Goal: Information Seeking & Learning: Learn about a topic

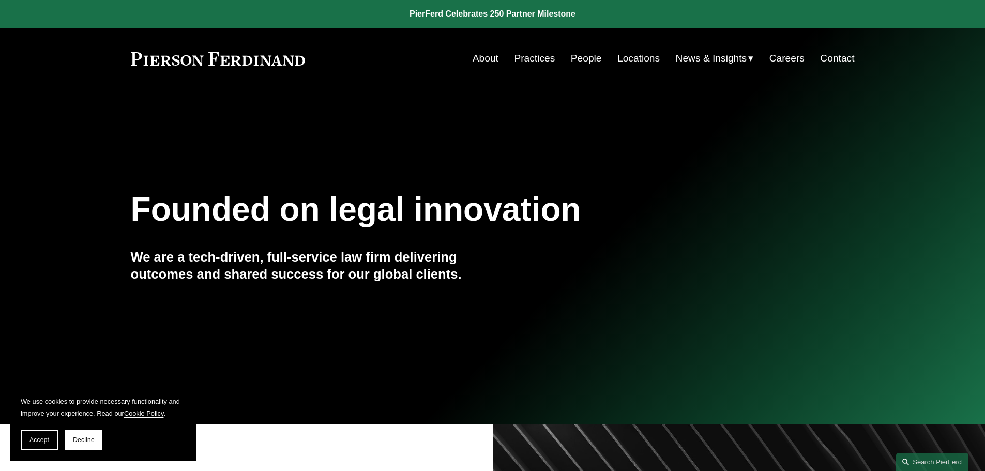
click at [630, 62] on link "Locations" at bounding box center [638, 59] width 42 height 20
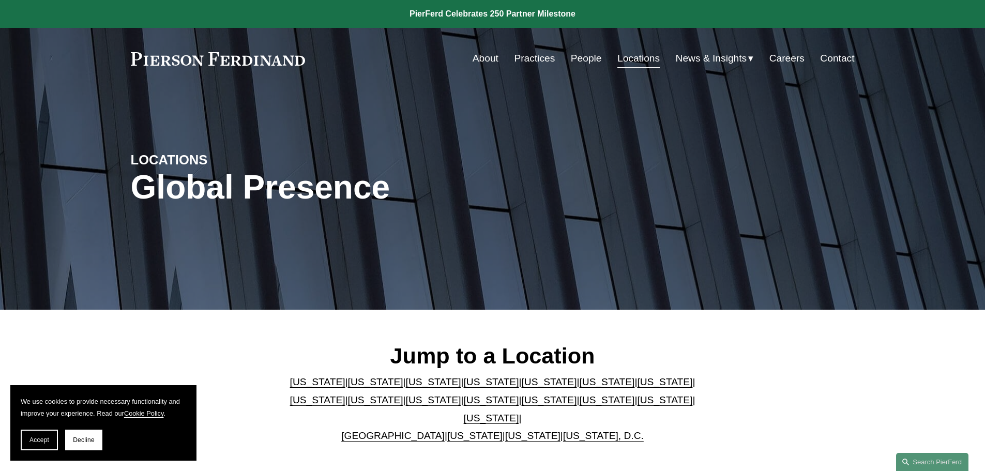
click at [406, 403] on link "New Jersey" at bounding box center [433, 400] width 55 height 11
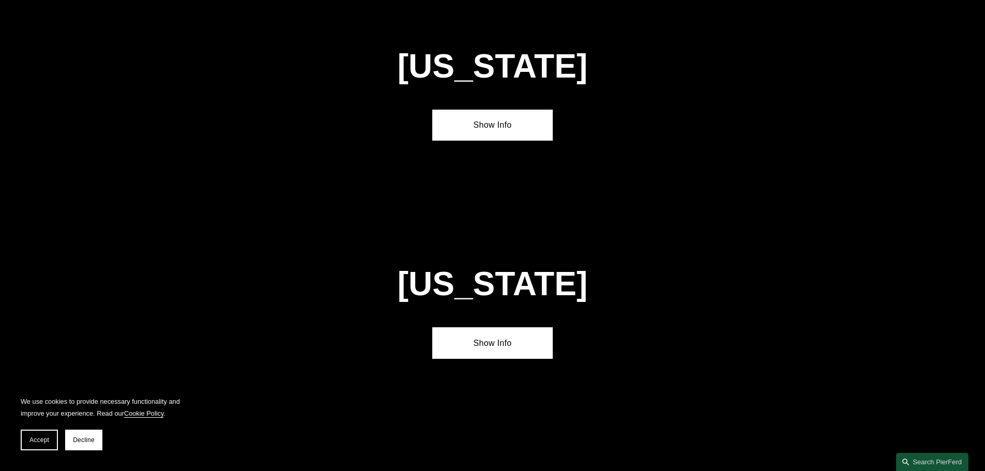
scroll to position [2431, 0]
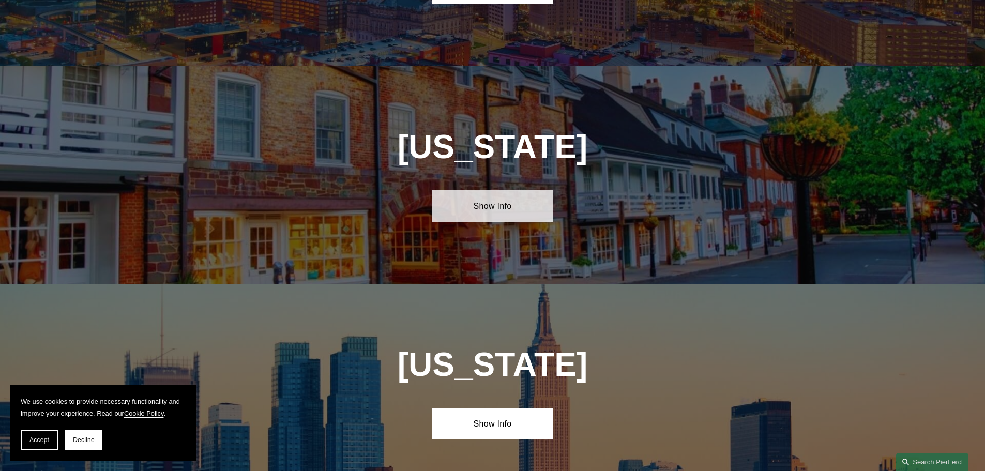
click at [492, 190] on link "Show Info" at bounding box center [492, 205] width 120 height 31
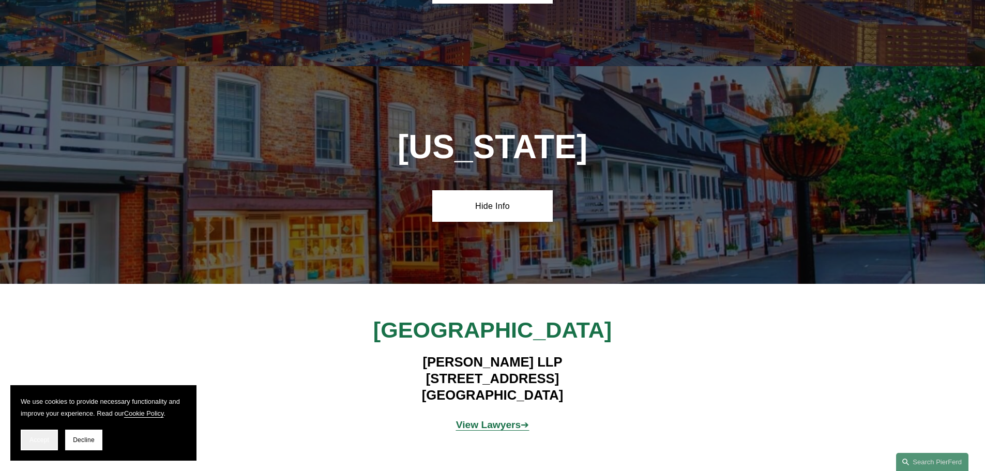
click at [28, 441] on button "Accept" at bounding box center [39, 440] width 37 height 21
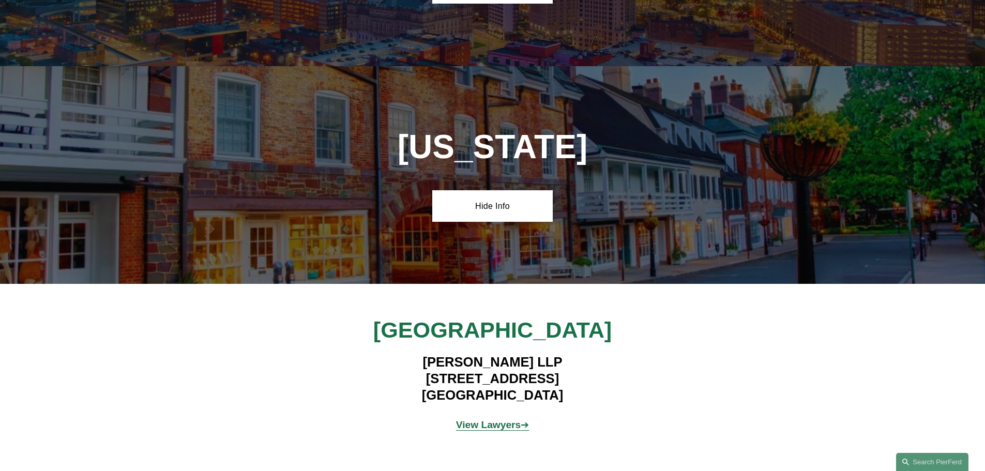
click at [491, 419] on strong "View Lawyers" at bounding box center [488, 424] width 65 height 11
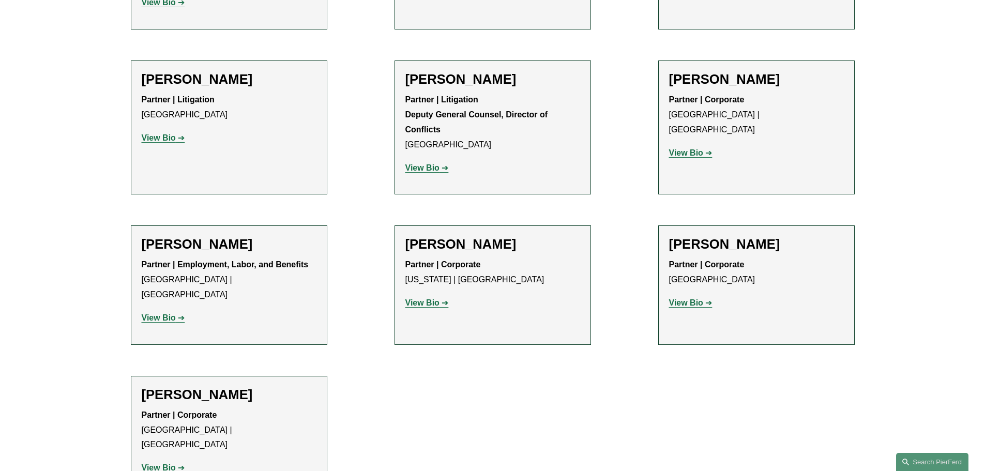
scroll to position [1551, 0]
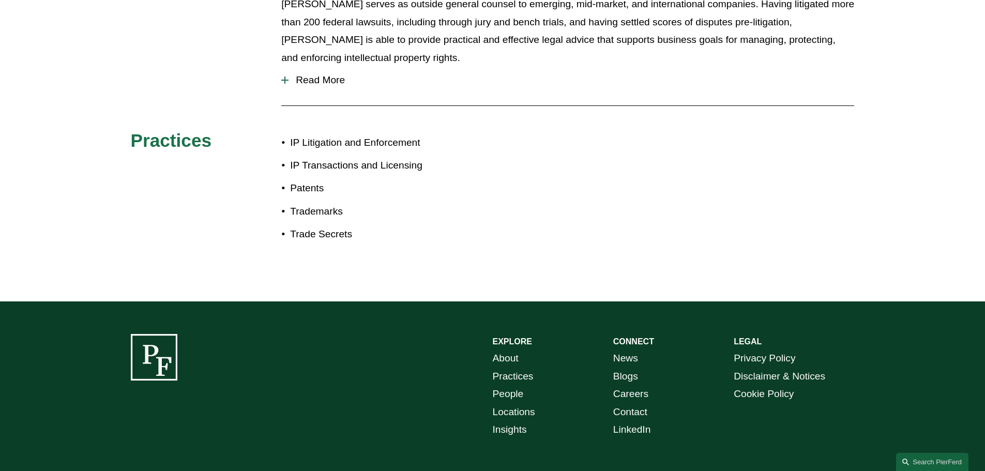
scroll to position [414, 0]
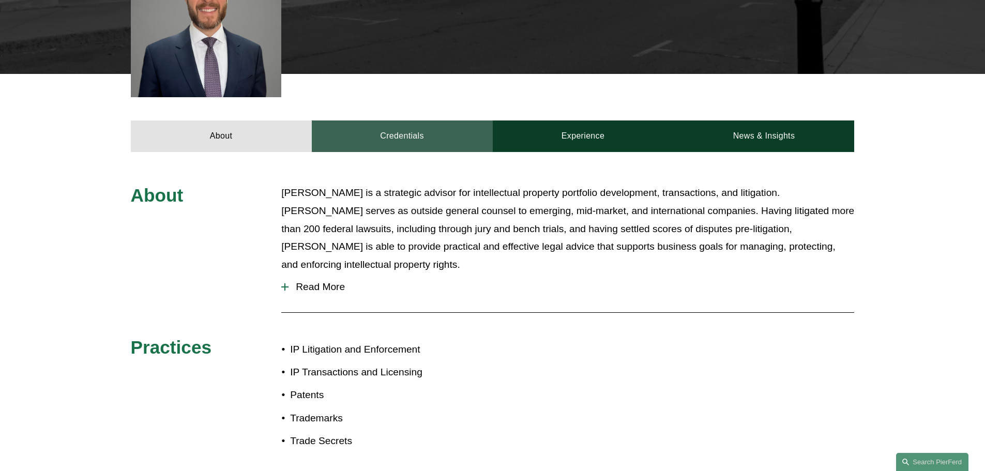
click at [408, 129] on link "Credentials" at bounding box center [402, 135] width 181 height 31
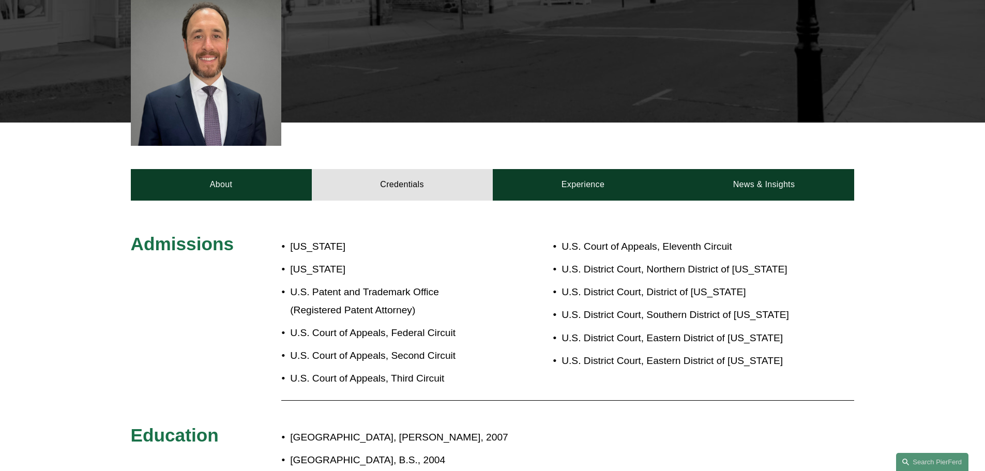
scroll to position [362, 0]
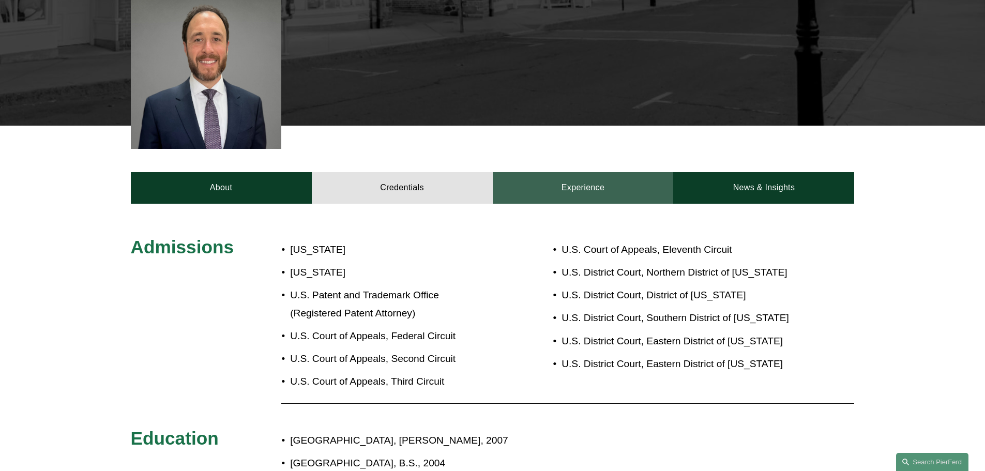
click at [568, 176] on link "Experience" at bounding box center [583, 187] width 181 height 31
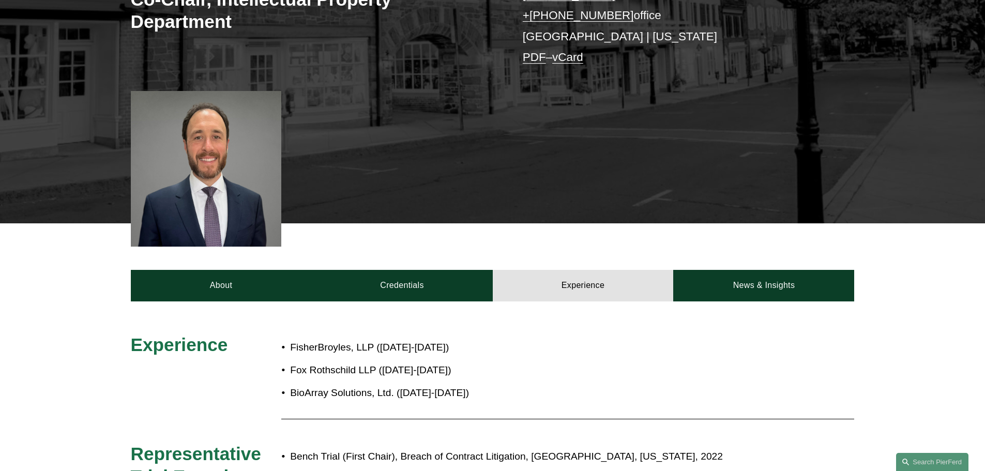
scroll to position [155, 0]
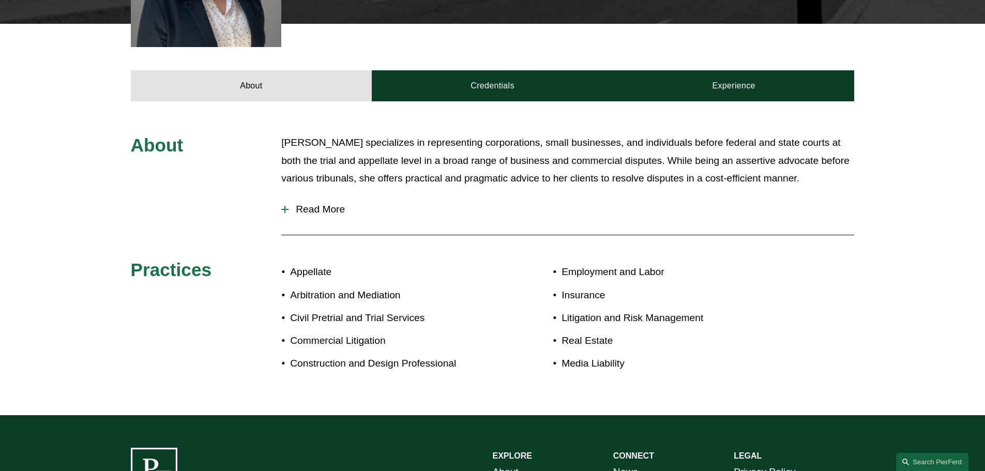
scroll to position [414, 0]
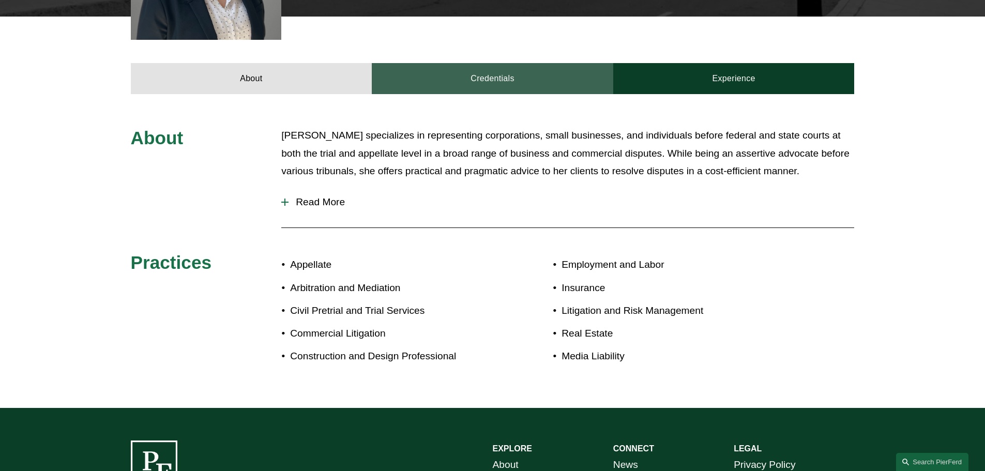
click at [479, 83] on link "Credentials" at bounding box center [493, 78] width 242 height 31
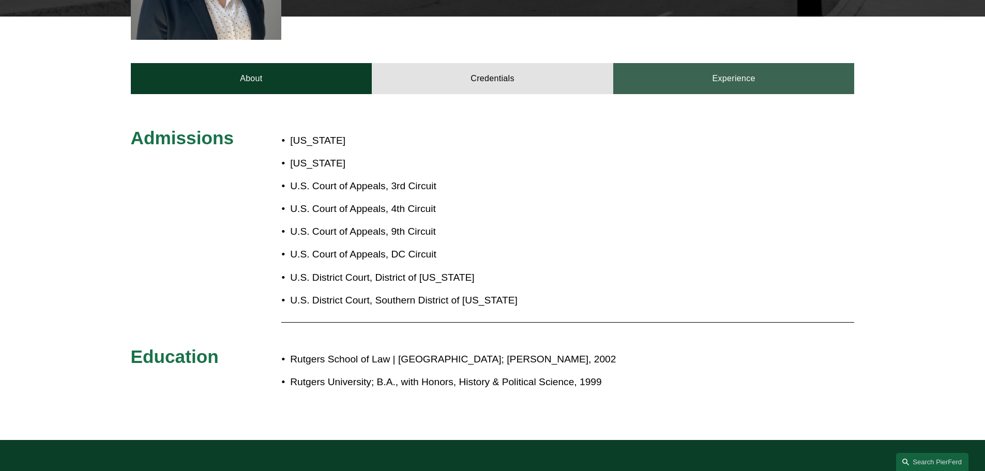
click at [688, 87] on link "Experience" at bounding box center [734, 78] width 242 height 31
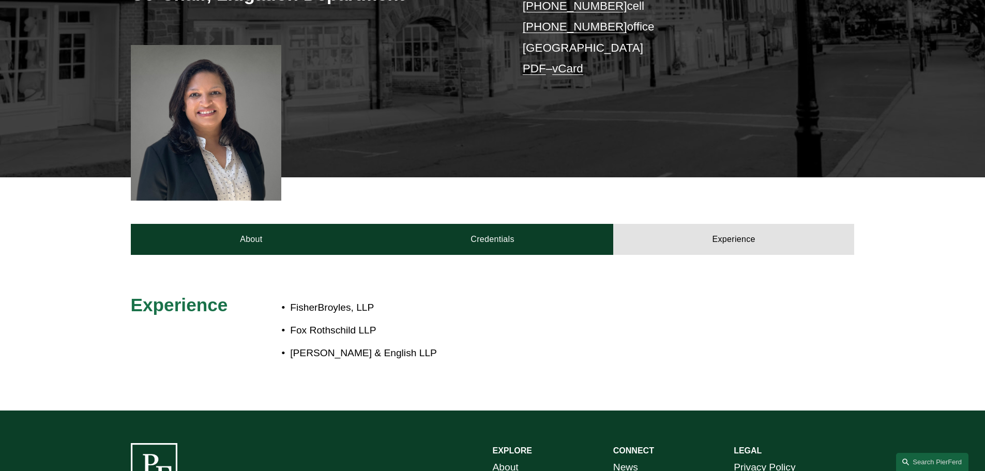
scroll to position [207, 0]
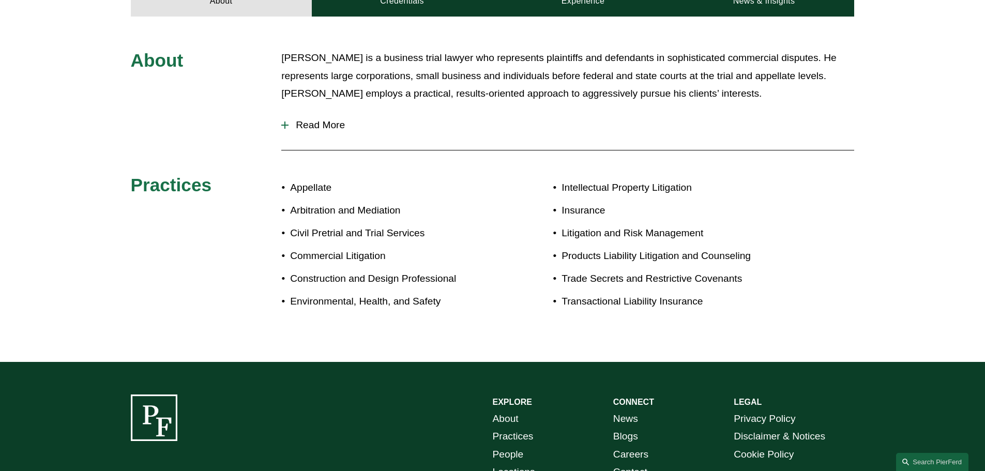
scroll to position [362, 0]
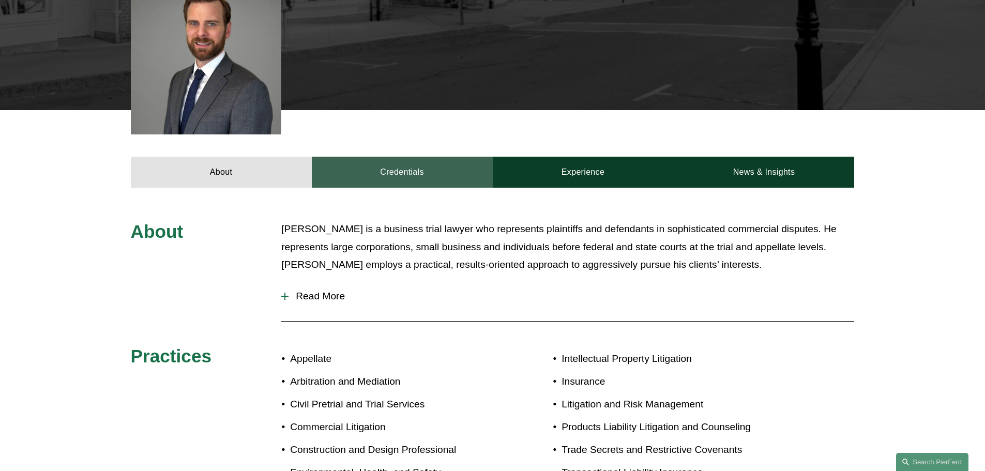
click at [401, 161] on link "Credentials" at bounding box center [402, 172] width 181 height 31
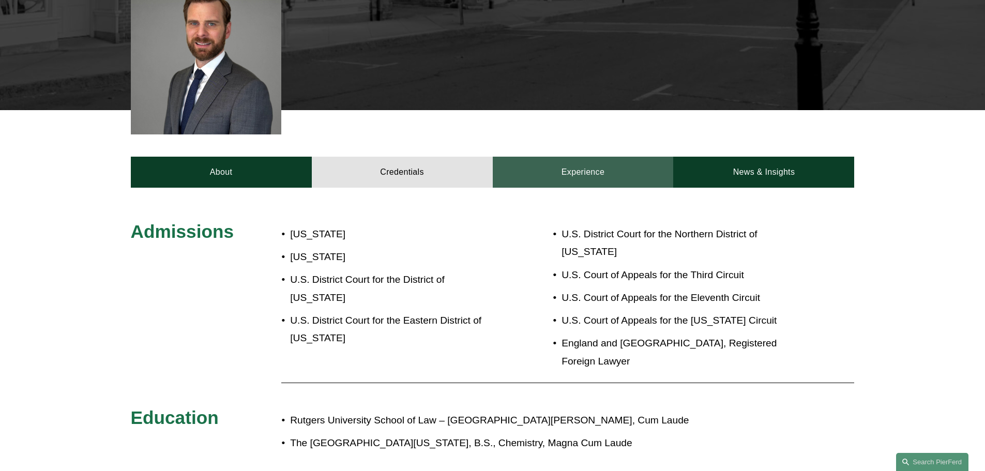
click at [575, 162] on link "Experience" at bounding box center [583, 172] width 181 height 31
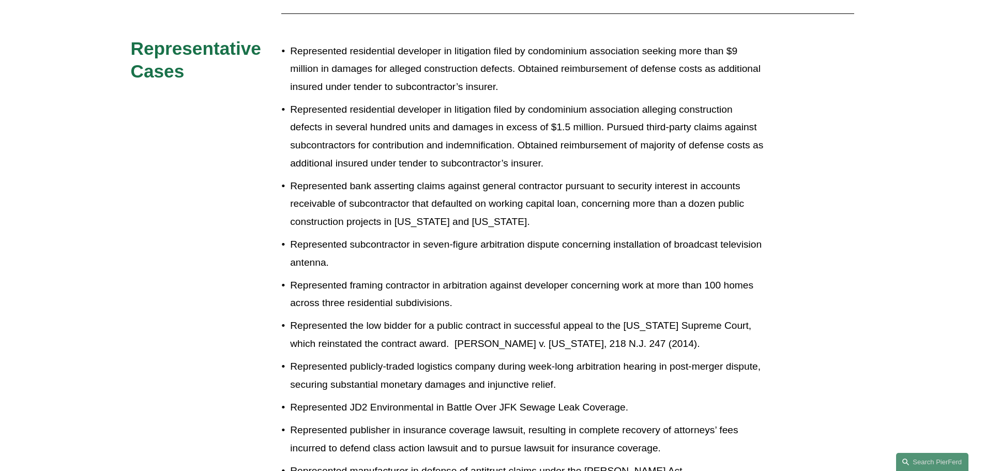
scroll to position [672, 0]
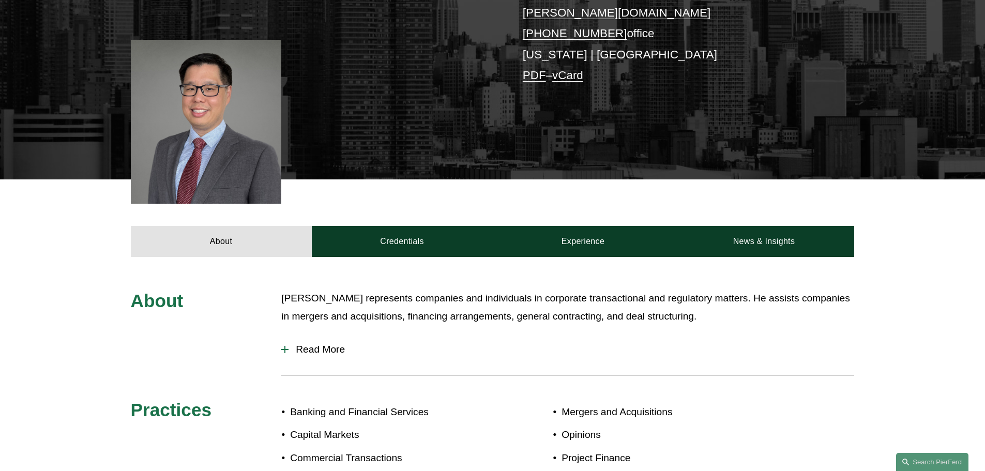
scroll to position [259, 0]
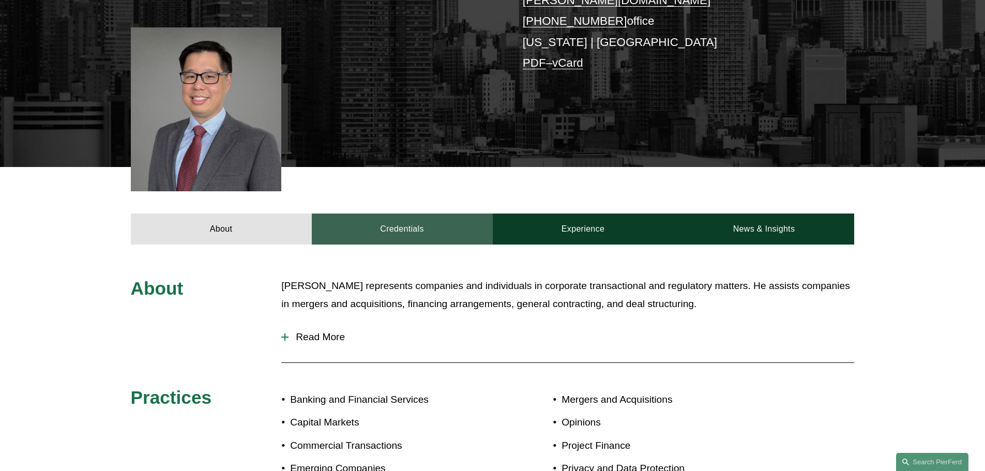
click at [375, 225] on link "Credentials" at bounding box center [402, 229] width 181 height 31
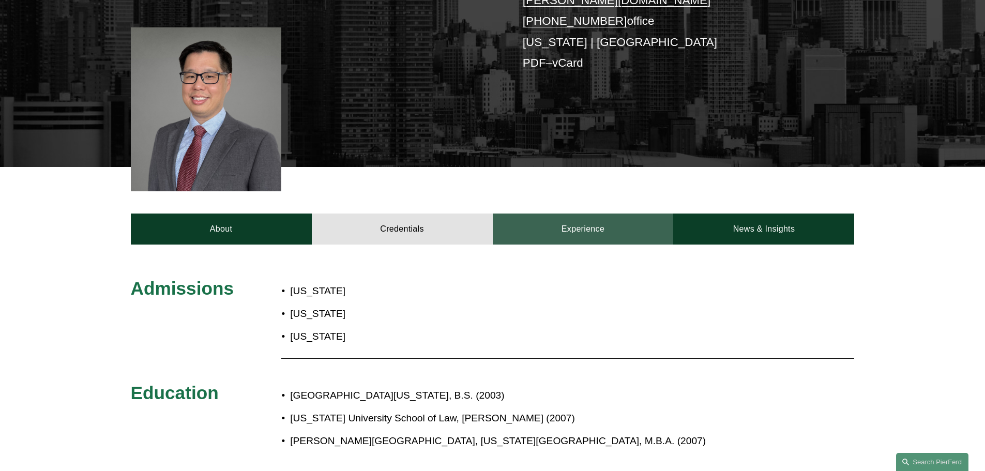
click at [575, 214] on link "Experience" at bounding box center [583, 229] width 181 height 31
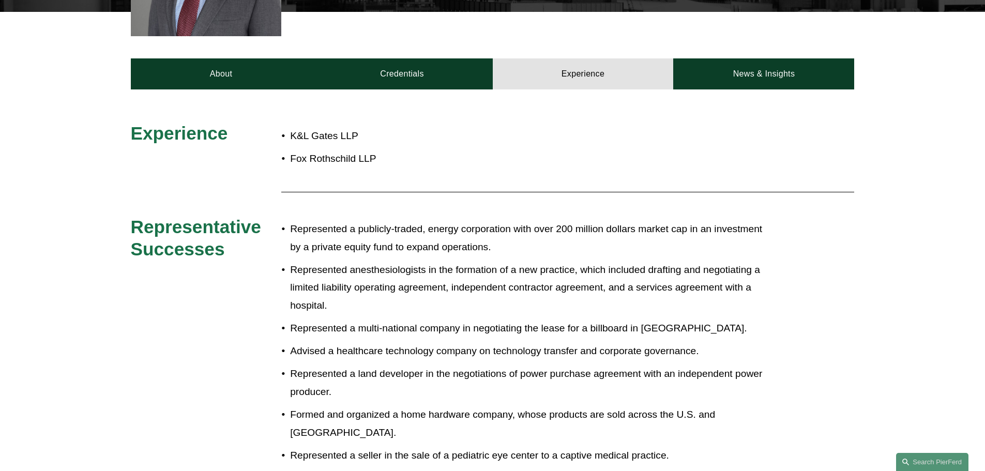
scroll to position [672, 0]
